Goal: Transaction & Acquisition: Purchase product/service

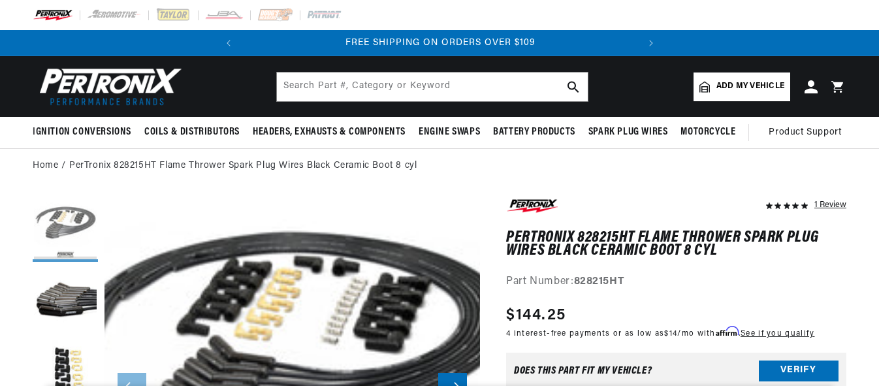
click at [57, 226] on button "Load image 1 in gallery view" at bounding box center [65, 229] width 65 height 65
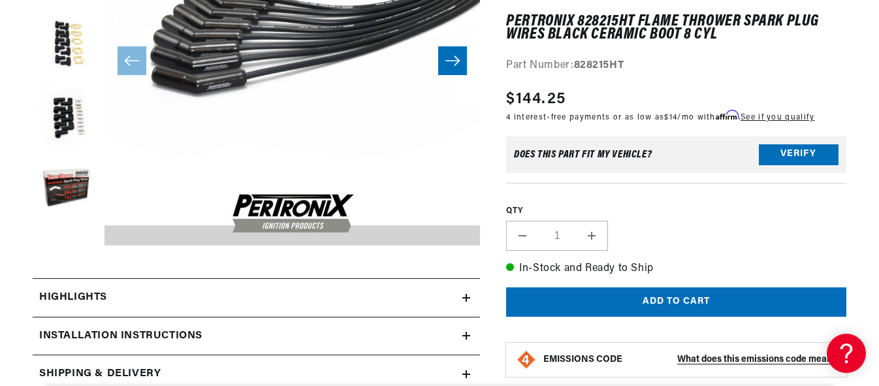
scroll to position [380, 0]
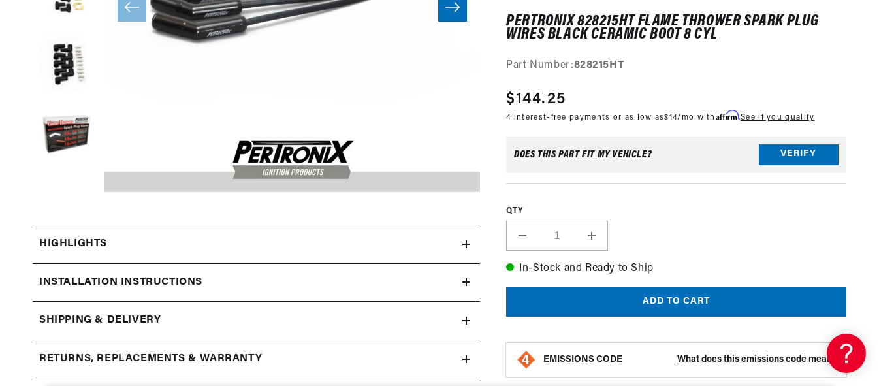
drag, startPoint x: 419, startPoint y: 178, endPoint x: 337, endPoint y: 93, distance: 118.7
click at [67, 192] on button "Open media 1 in modal" at bounding box center [67, 192] width 0 height 0
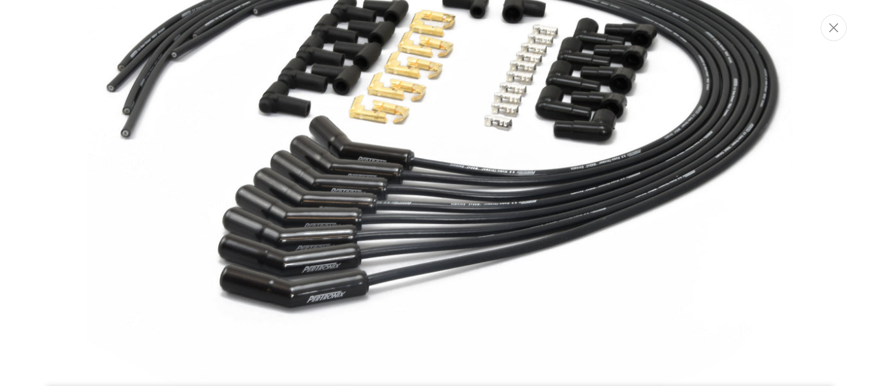
scroll to position [0, 0]
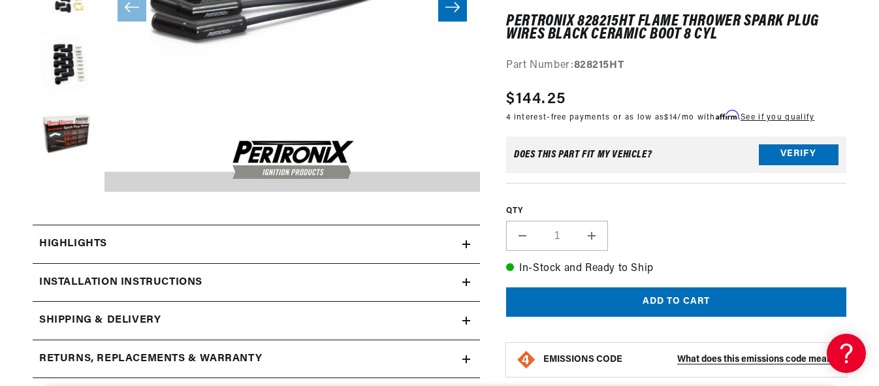
drag, startPoint x: 391, startPoint y: 135, endPoint x: 341, endPoint y: 94, distance: 64.5
click at [67, 192] on button "Open media 1 in modal" at bounding box center [67, 192] width 0 height 0
drag, startPoint x: 312, startPoint y: 72, endPoint x: 230, endPoint y: 16, distance: 99.3
click at [67, 192] on button "Open media 1 in modal" at bounding box center [67, 192] width 0 height 0
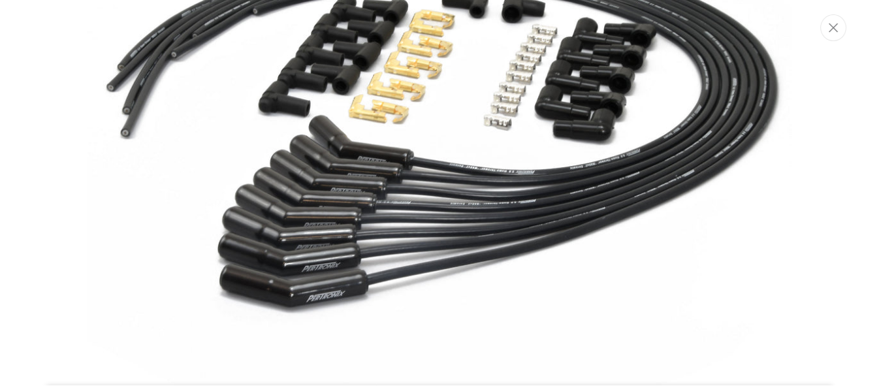
scroll to position [0, 396]
click at [261, 52] on img "Media gallery" at bounding box center [440, 192] width 705 height 705
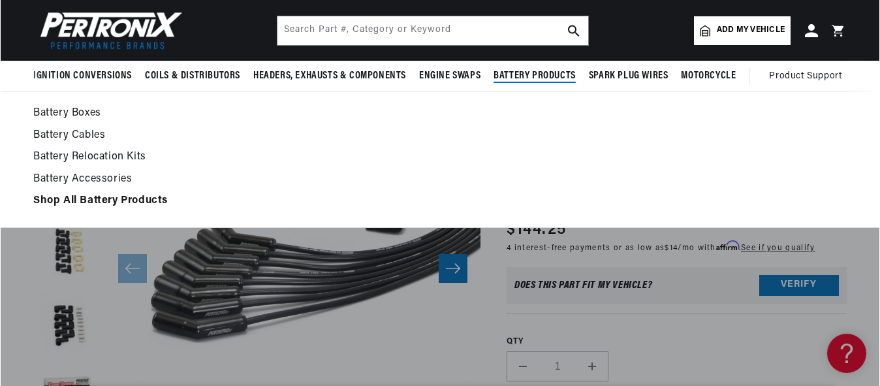
scroll to position [0, 0]
click at [302, 206] on link "Shop All Battery Products" at bounding box center [440, 201] width 814 height 18
click at [364, 206] on link "Shop All Battery Products" at bounding box center [440, 201] width 814 height 18
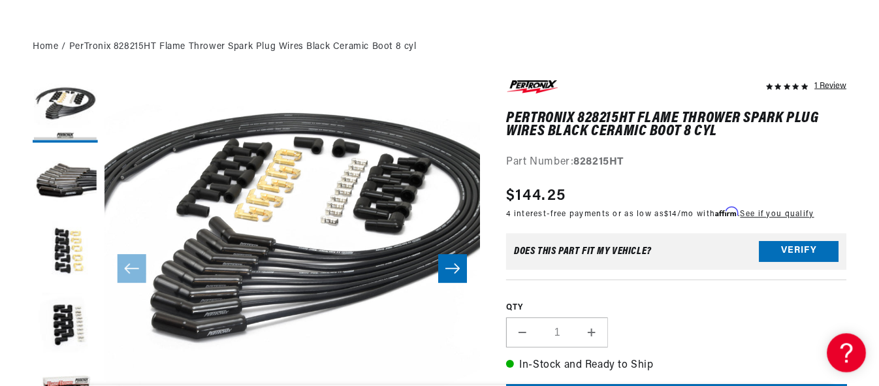
scroll to position [38, 0]
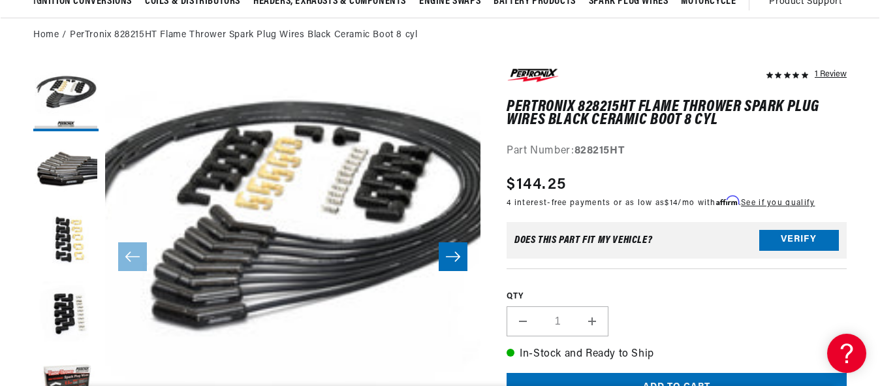
scroll to position [0, 396]
drag, startPoint x: 245, startPoint y: 207, endPoint x: 215, endPoint y: 199, distance: 31.1
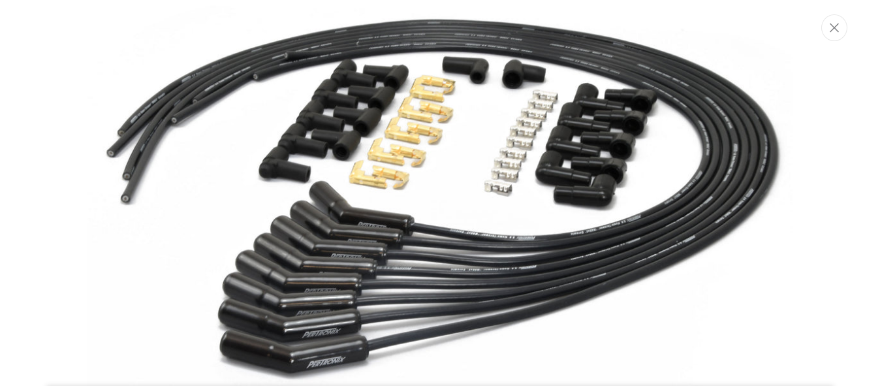
scroll to position [0, 0]
